Goal: Task Accomplishment & Management: Use online tool/utility

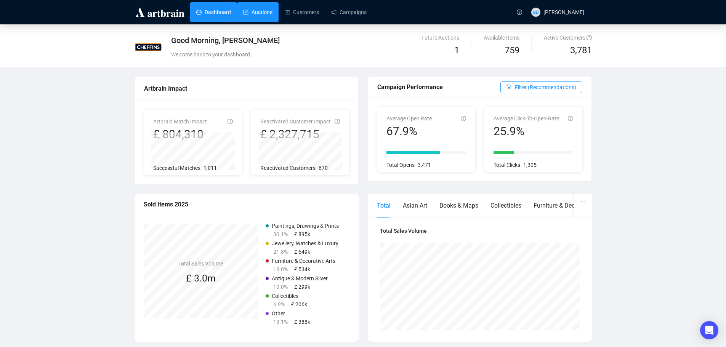
click at [253, 15] on link "Auctions" at bounding box center [257, 12] width 29 height 20
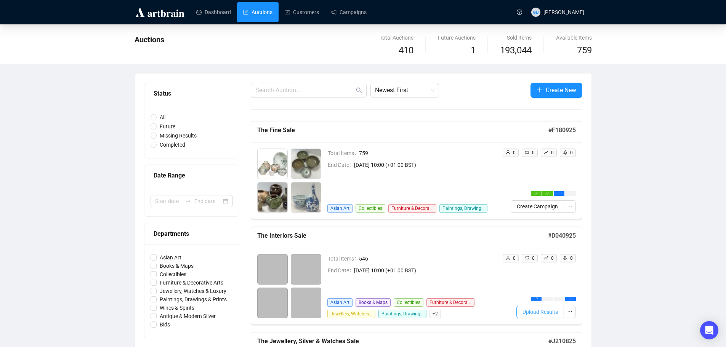
click at [556, 313] on span "Upload Results" at bounding box center [539, 312] width 35 height 8
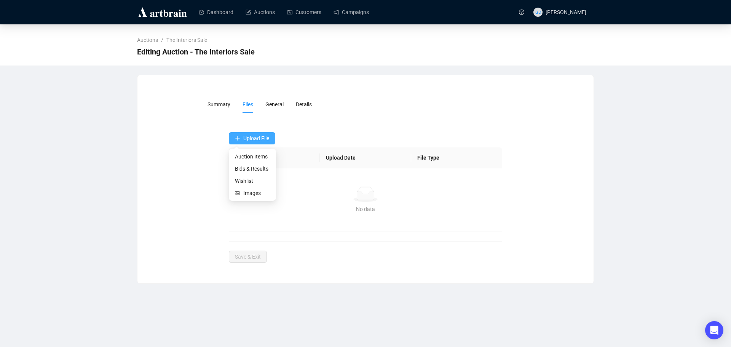
click at [245, 141] on span "Upload File" at bounding box center [256, 138] width 26 height 6
click at [243, 170] on span "Bids & Results" at bounding box center [252, 169] width 35 height 8
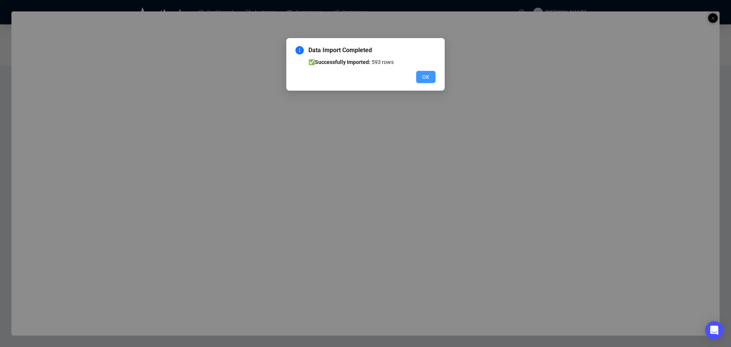
click at [431, 75] on button "OK" at bounding box center [425, 77] width 19 height 12
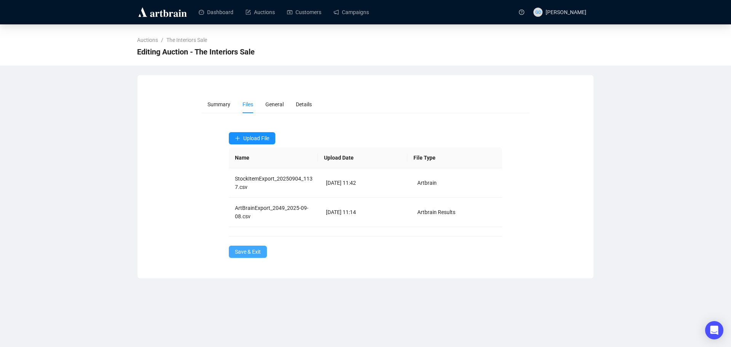
click at [241, 254] on span "Save & Exit" at bounding box center [248, 252] width 26 height 8
